Goal: Check status: Check status

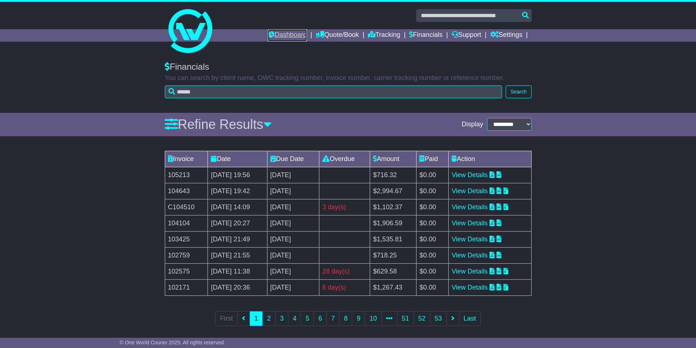
click at [275, 34] on link "Dashboard" at bounding box center [287, 35] width 39 height 12
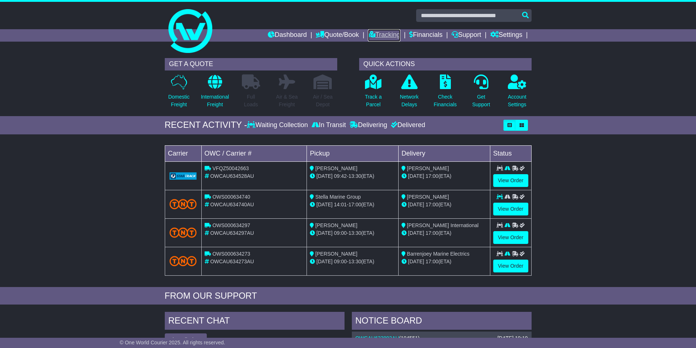
click at [372, 32] on link "Tracking" at bounding box center [384, 35] width 32 height 12
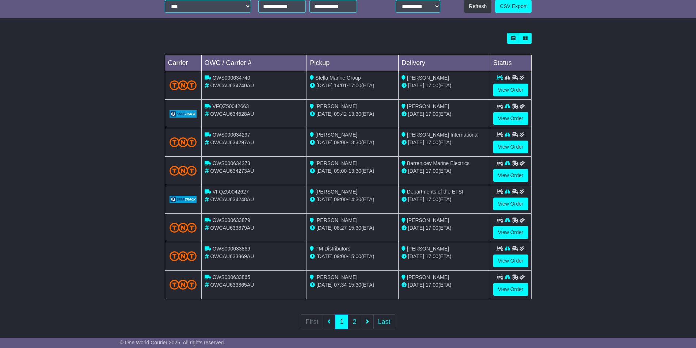
scroll to position [192, 0]
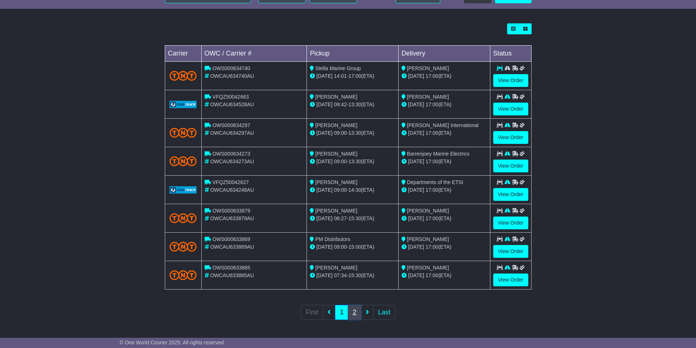
click at [356, 311] on link "2" at bounding box center [354, 312] width 13 height 15
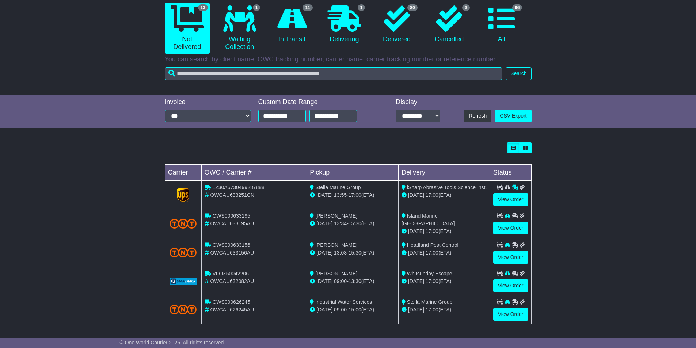
scroll to position [107, 0]
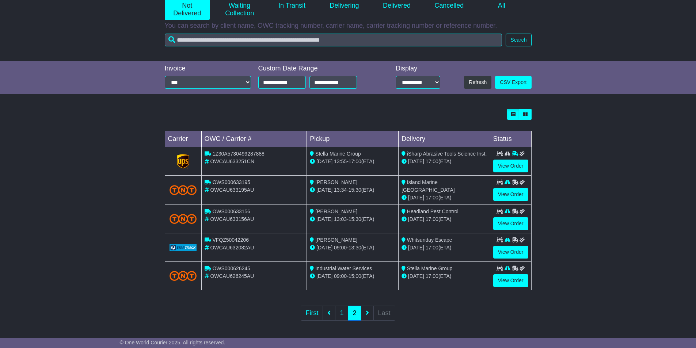
click at [369, 312] on ul "First 1 2 Last" at bounding box center [348, 313] width 94 height 15
click at [362, 313] on ul "First 1 2 Last" at bounding box center [348, 313] width 94 height 15
click at [365, 313] on ul "First 1 2 Last" at bounding box center [348, 313] width 94 height 15
click at [368, 311] on ul "First 1 2 Last" at bounding box center [348, 313] width 94 height 15
click at [367, 312] on ul "First 1 2 Last" at bounding box center [348, 313] width 94 height 15
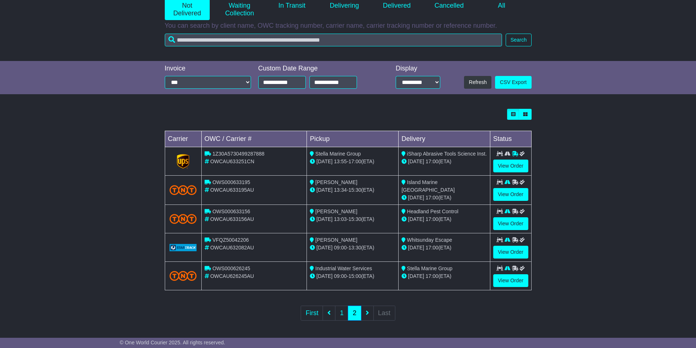
click at [367, 312] on ul "First 1 2 Last" at bounding box center [348, 313] width 94 height 15
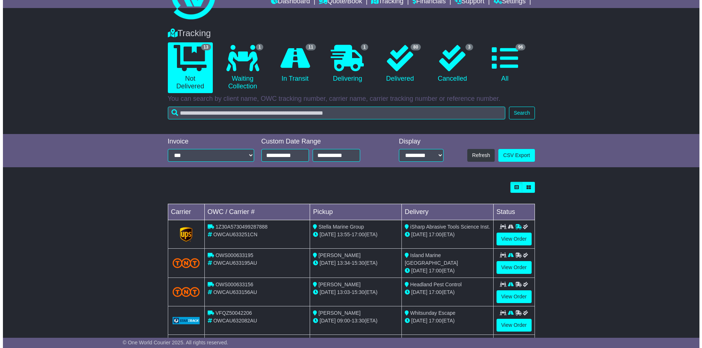
scroll to position [0, 0]
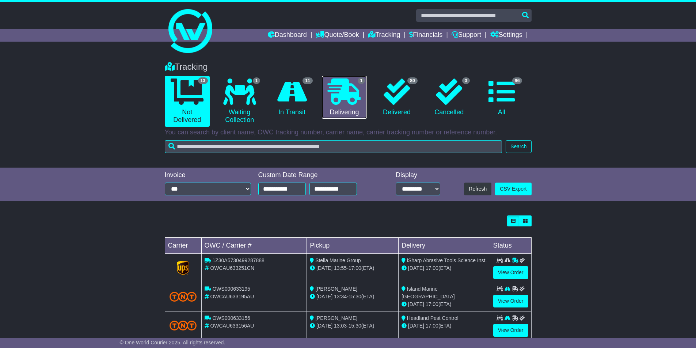
click at [349, 91] on icon at bounding box center [344, 92] width 33 height 26
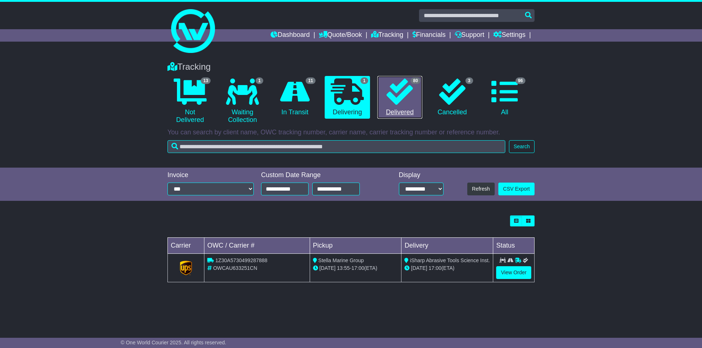
click at [401, 102] on icon at bounding box center [399, 92] width 26 height 26
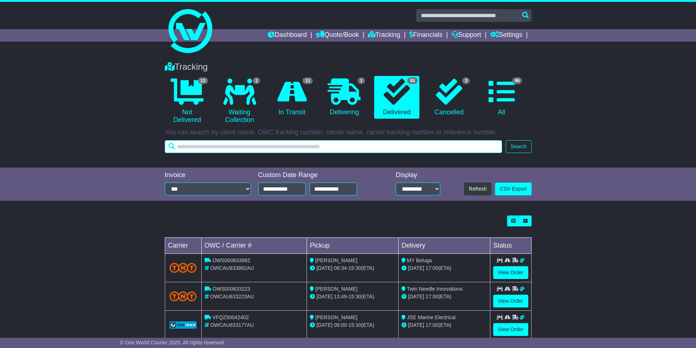
click at [246, 148] on input "text" at bounding box center [334, 146] width 338 height 13
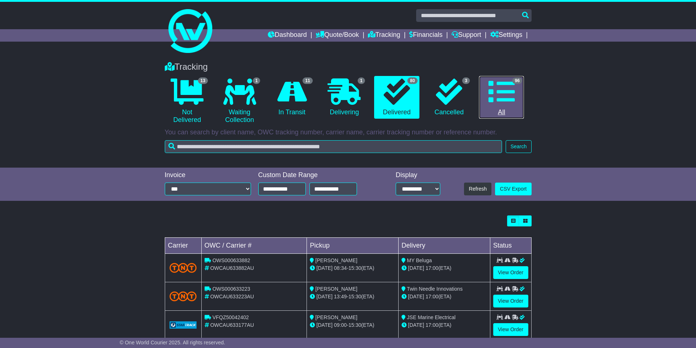
click at [511, 102] on icon at bounding box center [502, 92] width 26 height 26
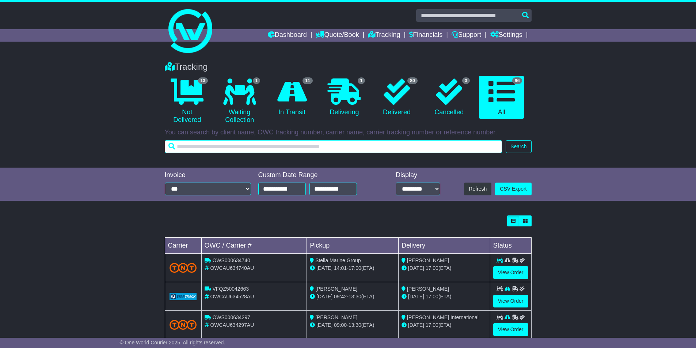
click at [215, 147] on input "text" at bounding box center [334, 146] width 338 height 13
type input "**********"
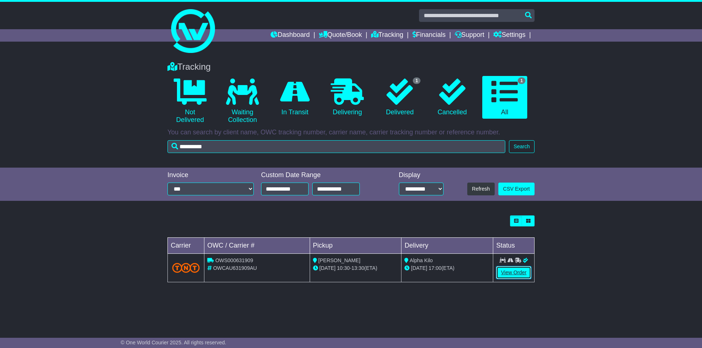
click at [513, 272] on link "View Order" at bounding box center [513, 272] width 35 height 13
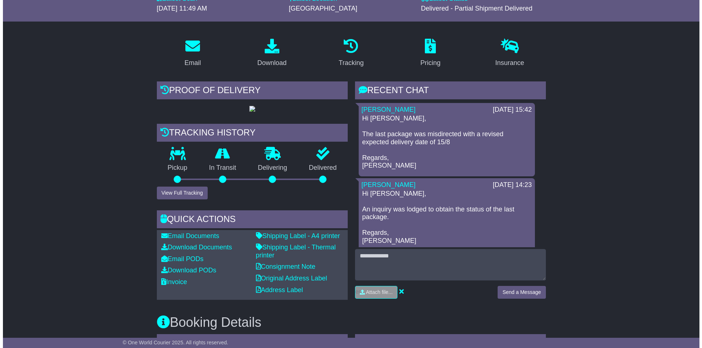
scroll to position [146, 0]
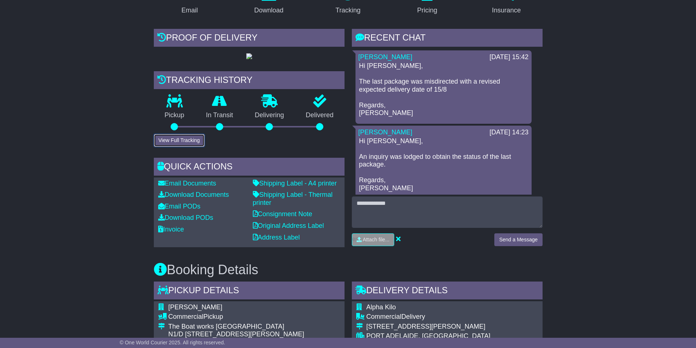
click at [166, 147] on button "View Full Tracking" at bounding box center [179, 140] width 51 height 13
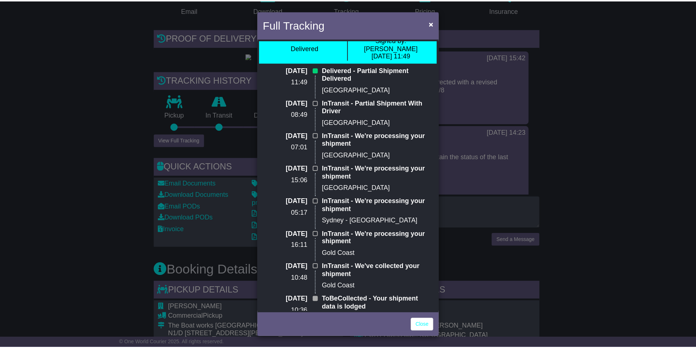
scroll to position [0, 0]
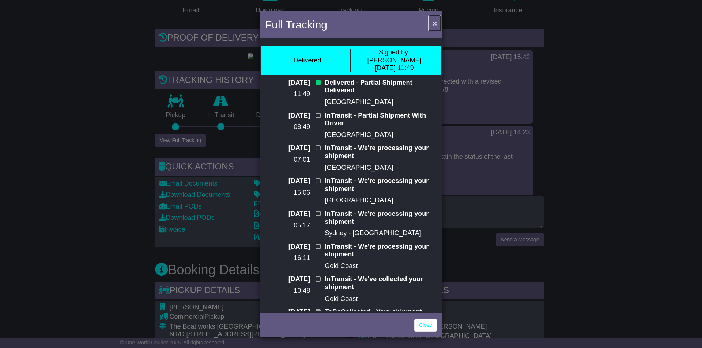
click at [433, 23] on span "×" at bounding box center [434, 23] width 4 height 8
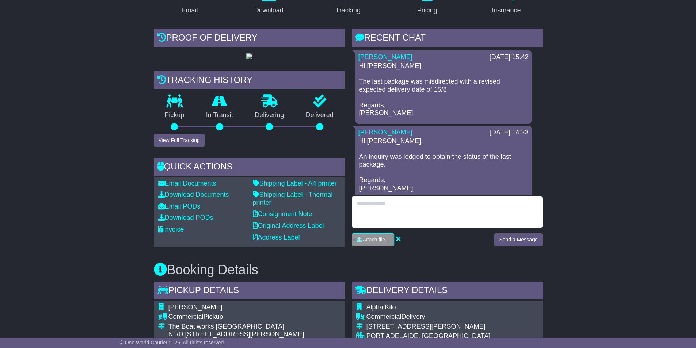
click at [418, 210] on textarea at bounding box center [447, 212] width 191 height 31
type textarea "**********"
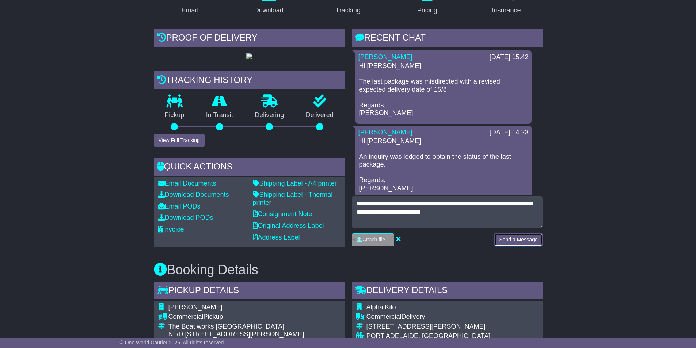
click at [518, 239] on button "Send a Message" at bounding box center [519, 240] width 48 height 13
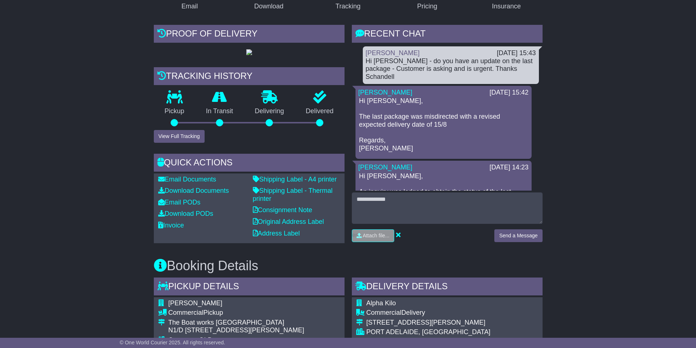
scroll to position [110, 0]
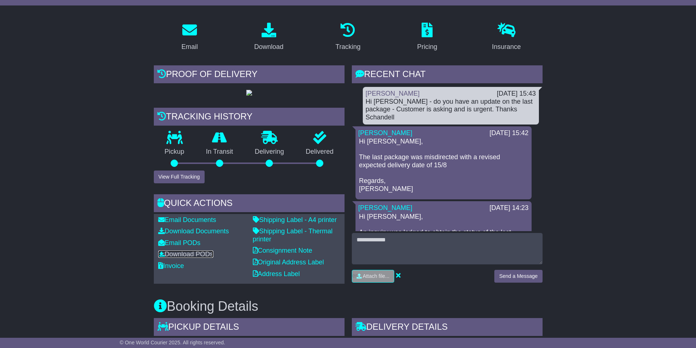
click at [196, 258] on link "Download PODs" at bounding box center [185, 254] width 55 height 7
click at [194, 235] on link "Download Documents" at bounding box center [193, 231] width 71 height 7
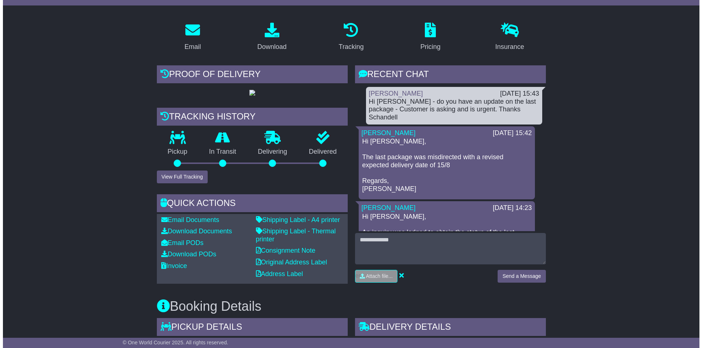
scroll to position [110, 0]
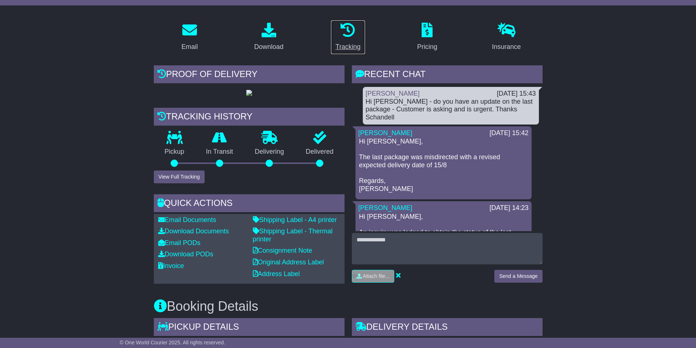
click at [351, 30] on icon at bounding box center [348, 30] width 15 height 15
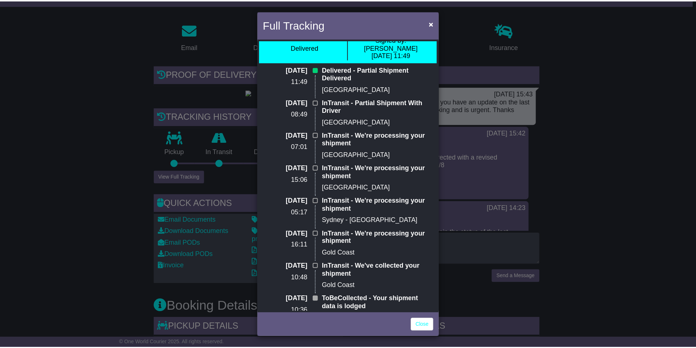
scroll to position [0, 0]
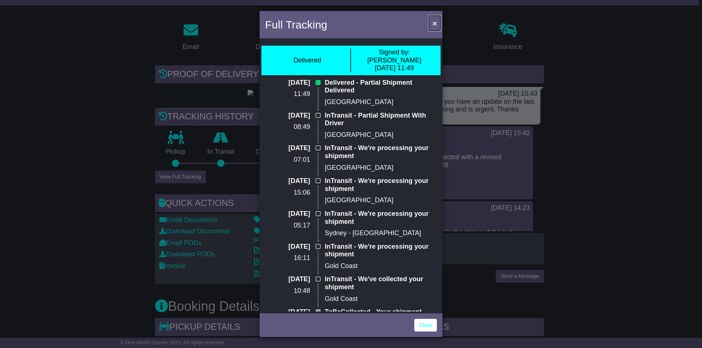
click at [434, 23] on span "×" at bounding box center [434, 23] width 4 height 8
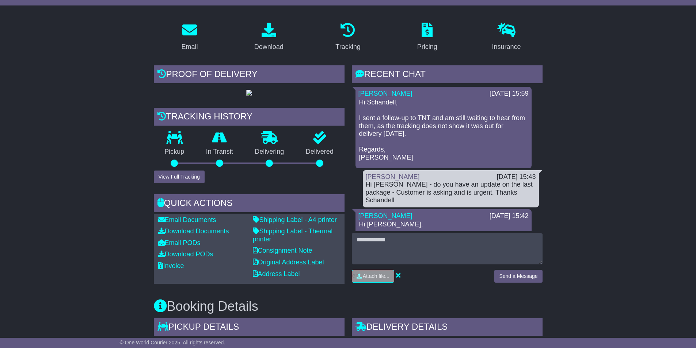
scroll to position [110, 0]
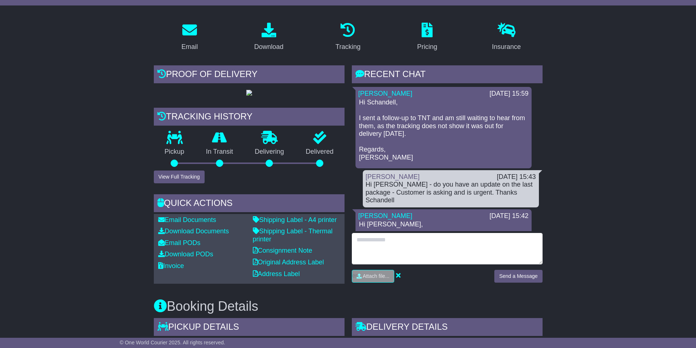
click at [409, 242] on textarea at bounding box center [447, 248] width 191 height 31
type textarea "*"
type textarea "**********"
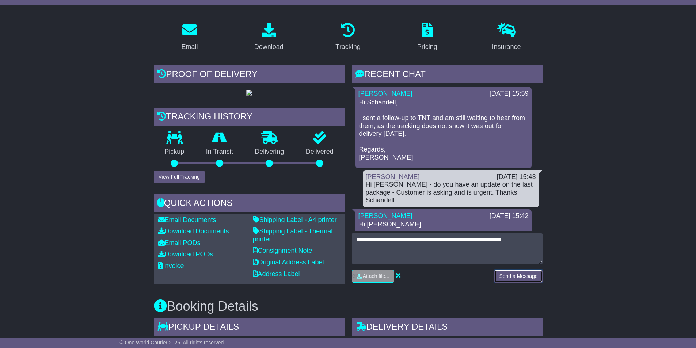
click at [526, 275] on button "Send a Message" at bounding box center [519, 276] width 48 height 13
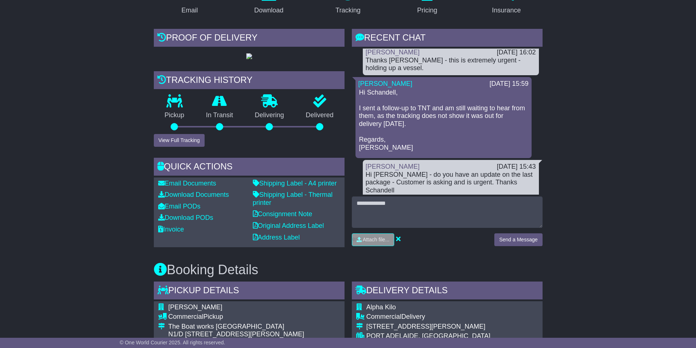
scroll to position [0, 0]
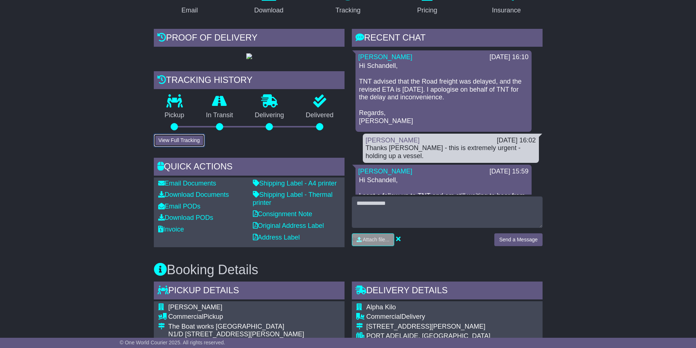
click at [195, 147] on button "View Full Tracking" at bounding box center [179, 140] width 51 height 13
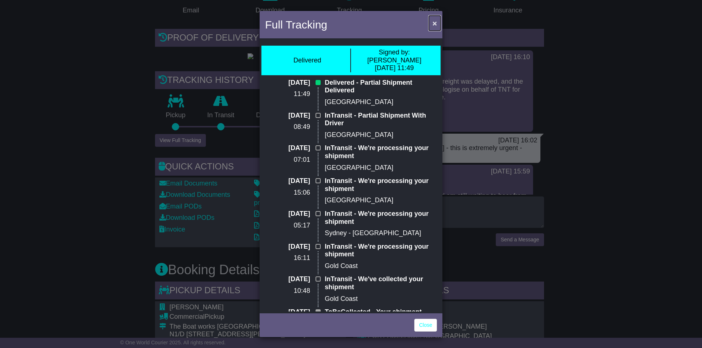
click at [433, 24] on span "×" at bounding box center [434, 23] width 4 height 8
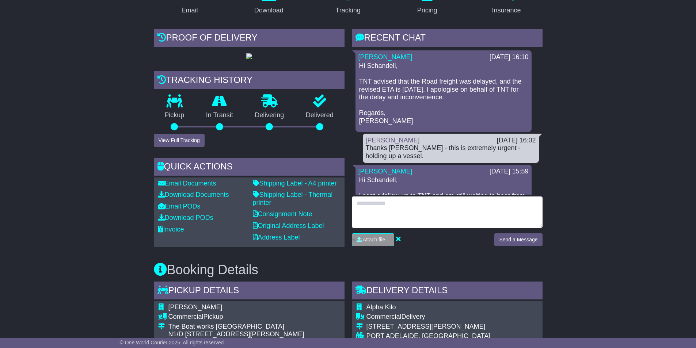
click at [407, 208] on textarea at bounding box center [447, 212] width 191 height 31
type textarea "**********"
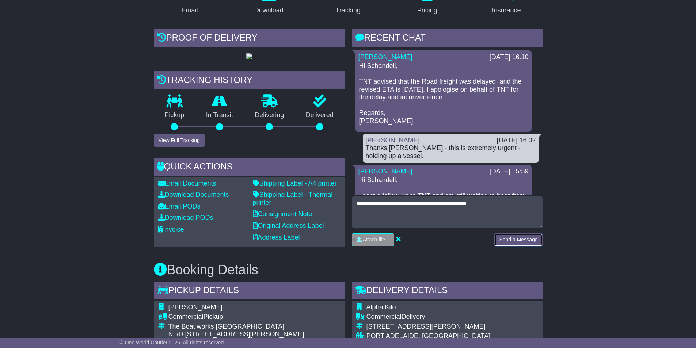
click at [514, 239] on button "Send a Message" at bounding box center [519, 240] width 48 height 13
